Goal: Obtain resource: Obtain resource

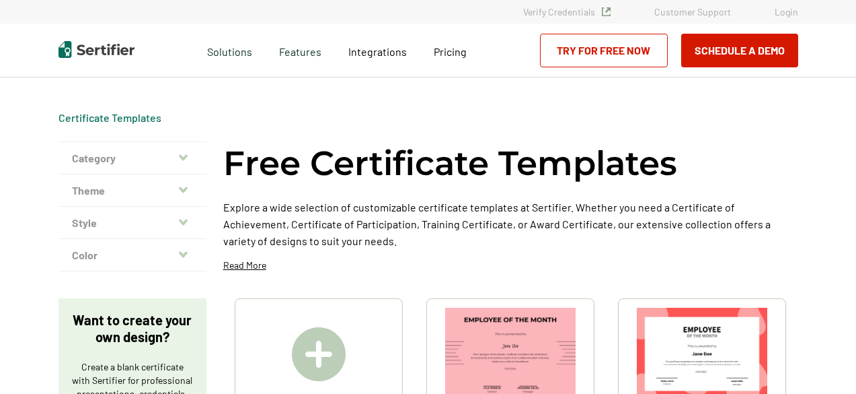
scroll to position [135, 0]
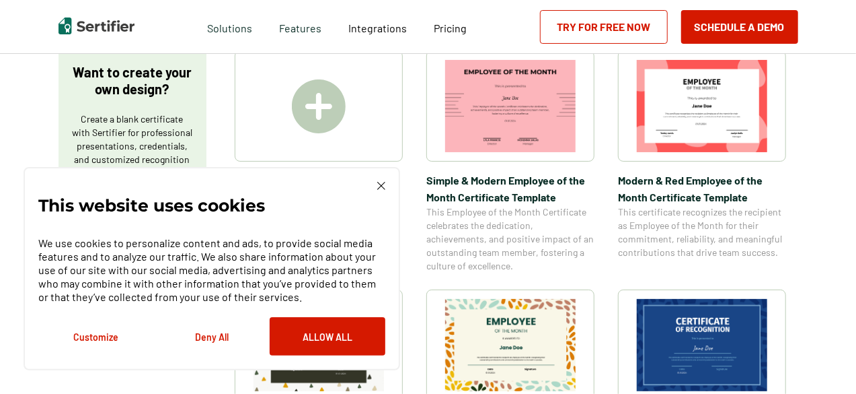
scroll to position [269, 0]
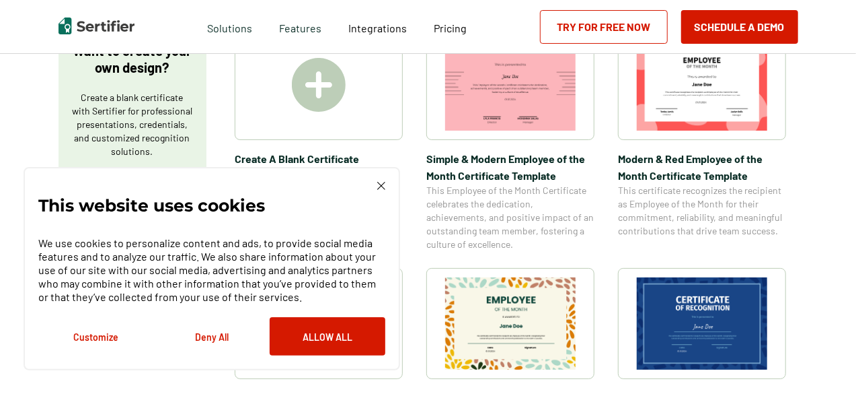
click at [370, 182] on div "This website uses cookies We use cookies to personalize content and ads, to pro…" at bounding box center [211, 269] width 347 height 174
click at [381, 180] on div "This website uses cookies We use cookies to personalize content and ads, to pro…" at bounding box center [212, 268] width 377 height 203
click at [384, 184] on img at bounding box center [381, 186] width 8 height 8
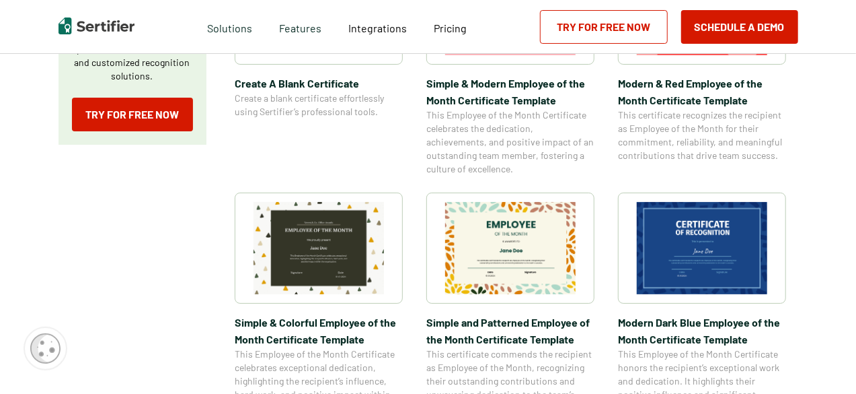
scroll to position [336, 0]
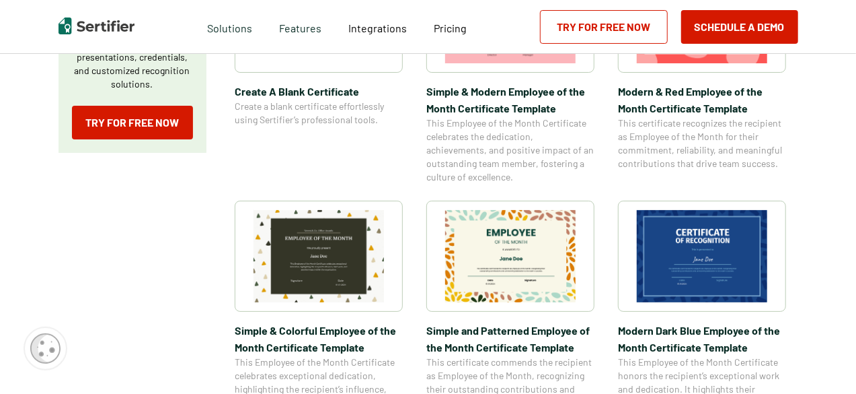
click at [713, 235] on img at bounding box center [702, 256] width 131 height 92
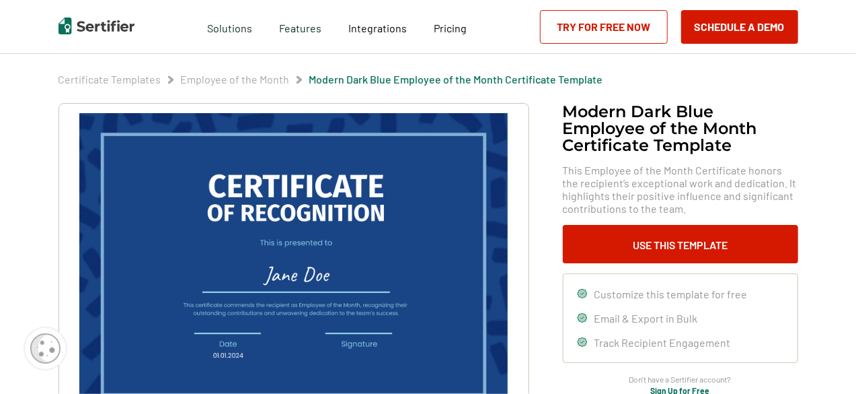
scroll to position [67, 0]
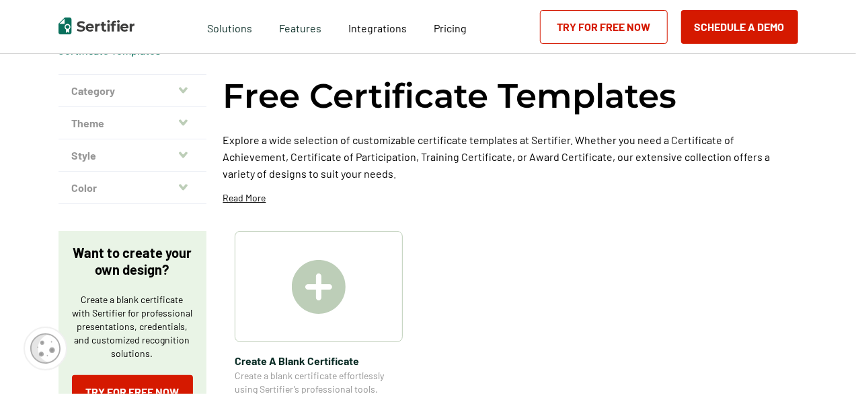
scroll to position [336, 0]
